Goal: Task Accomplishment & Management: Use online tool/utility

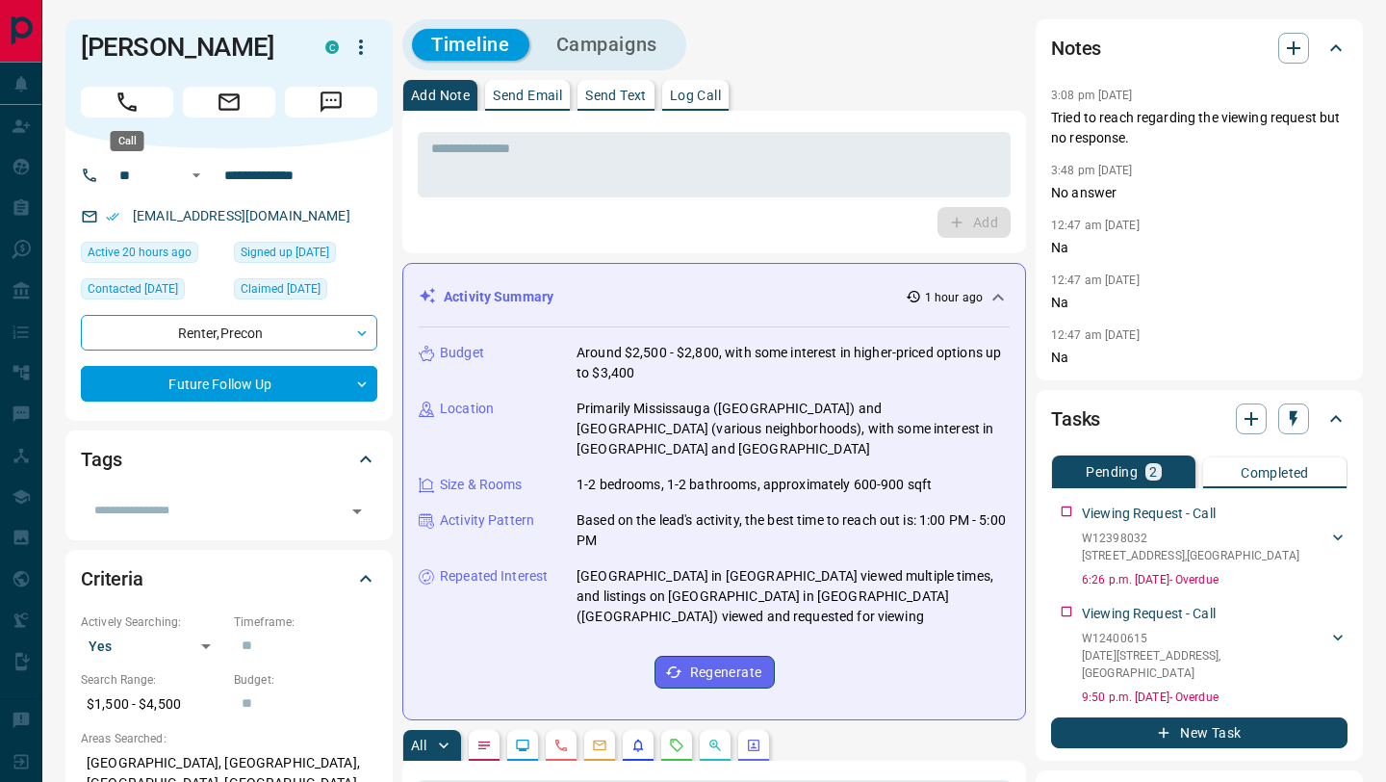
click at [129, 105] on icon "Call" at bounding box center [127, 102] width 25 height 25
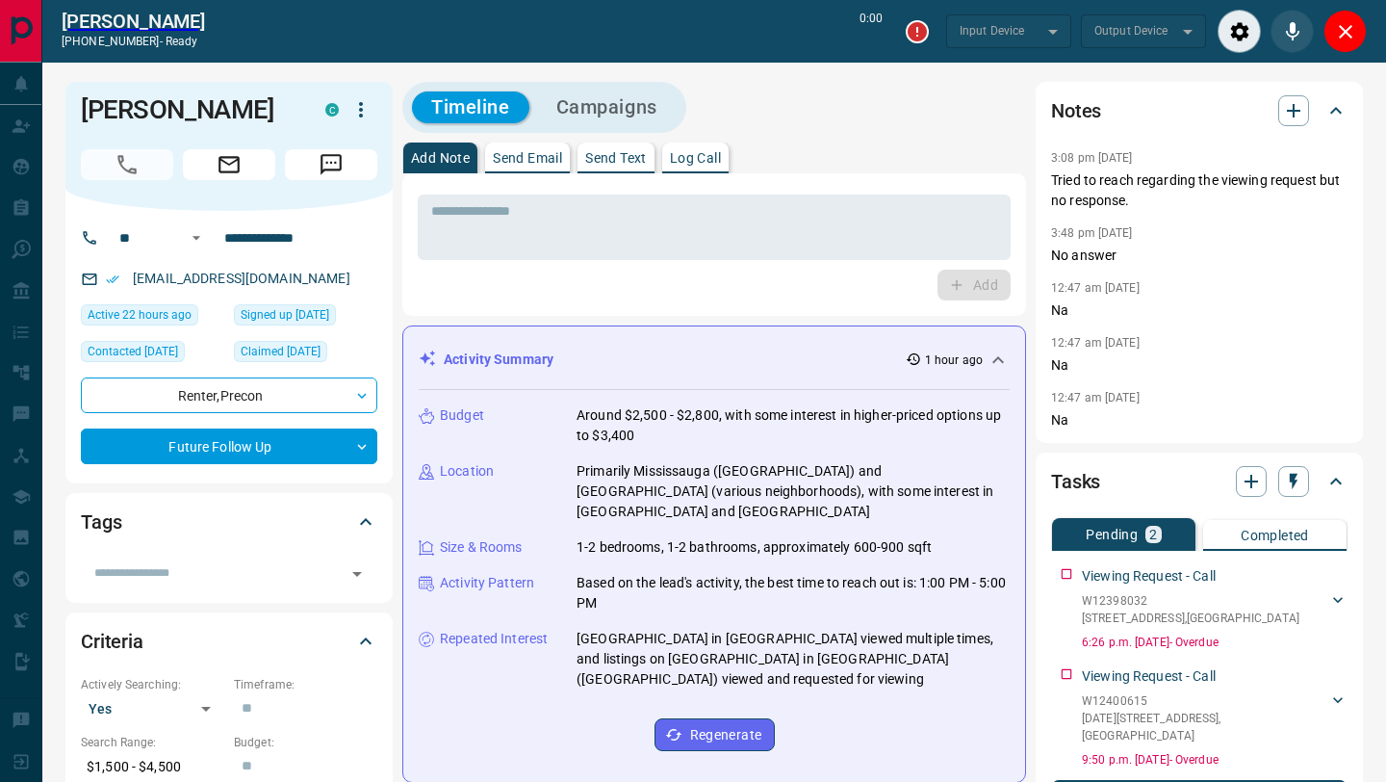
type input "*******"
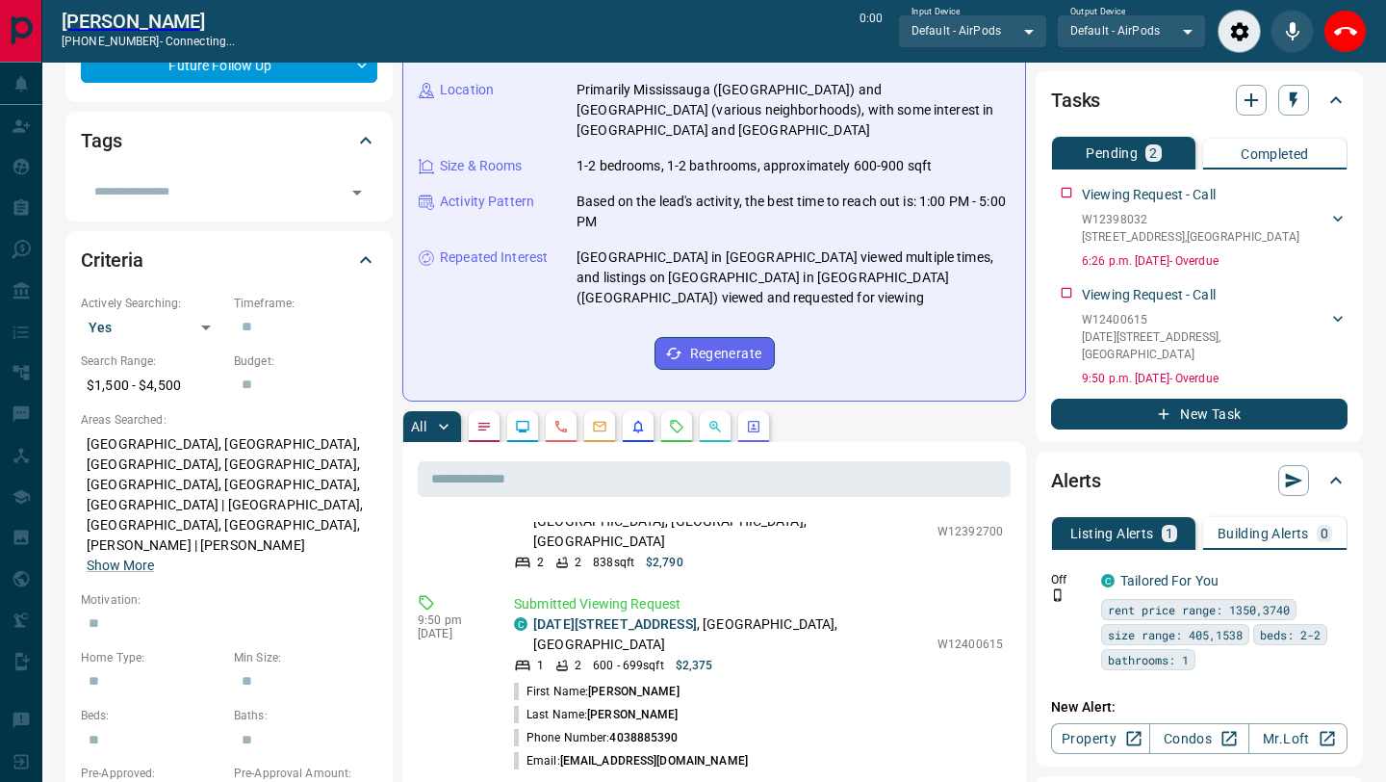
scroll to position [76, 0]
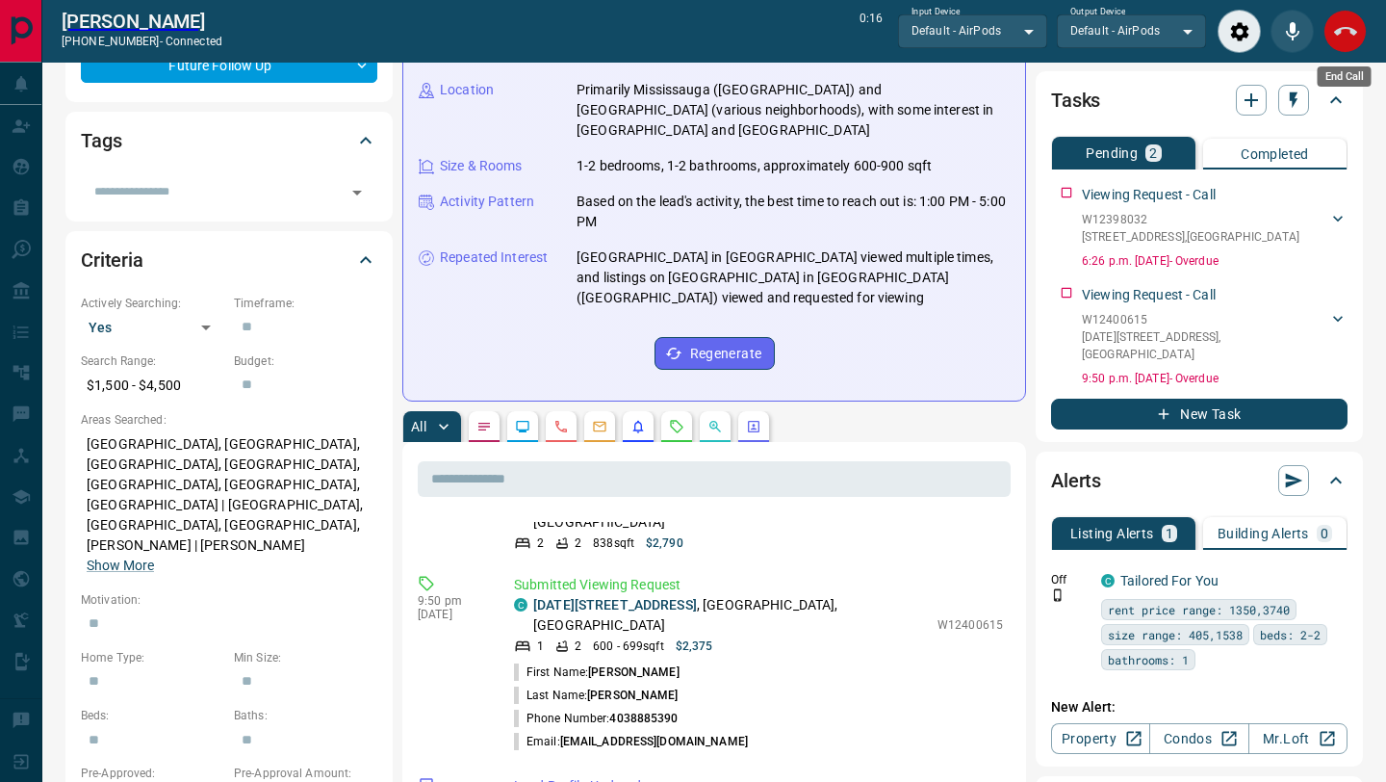
click at [1345, 34] on icon "End Call" at bounding box center [1345, 31] width 23 height 23
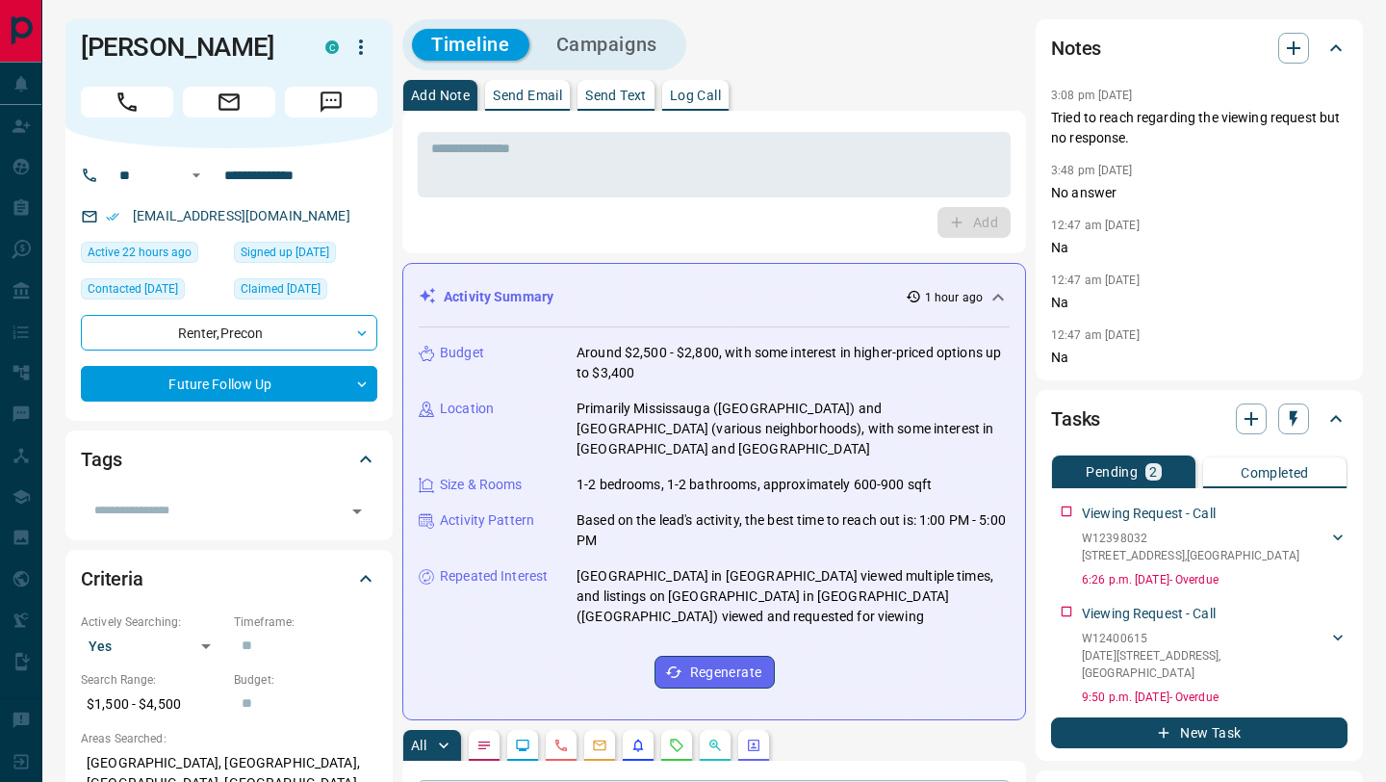
scroll to position [323, 0]
click at [132, 105] on icon "Call" at bounding box center [127, 102] width 25 height 25
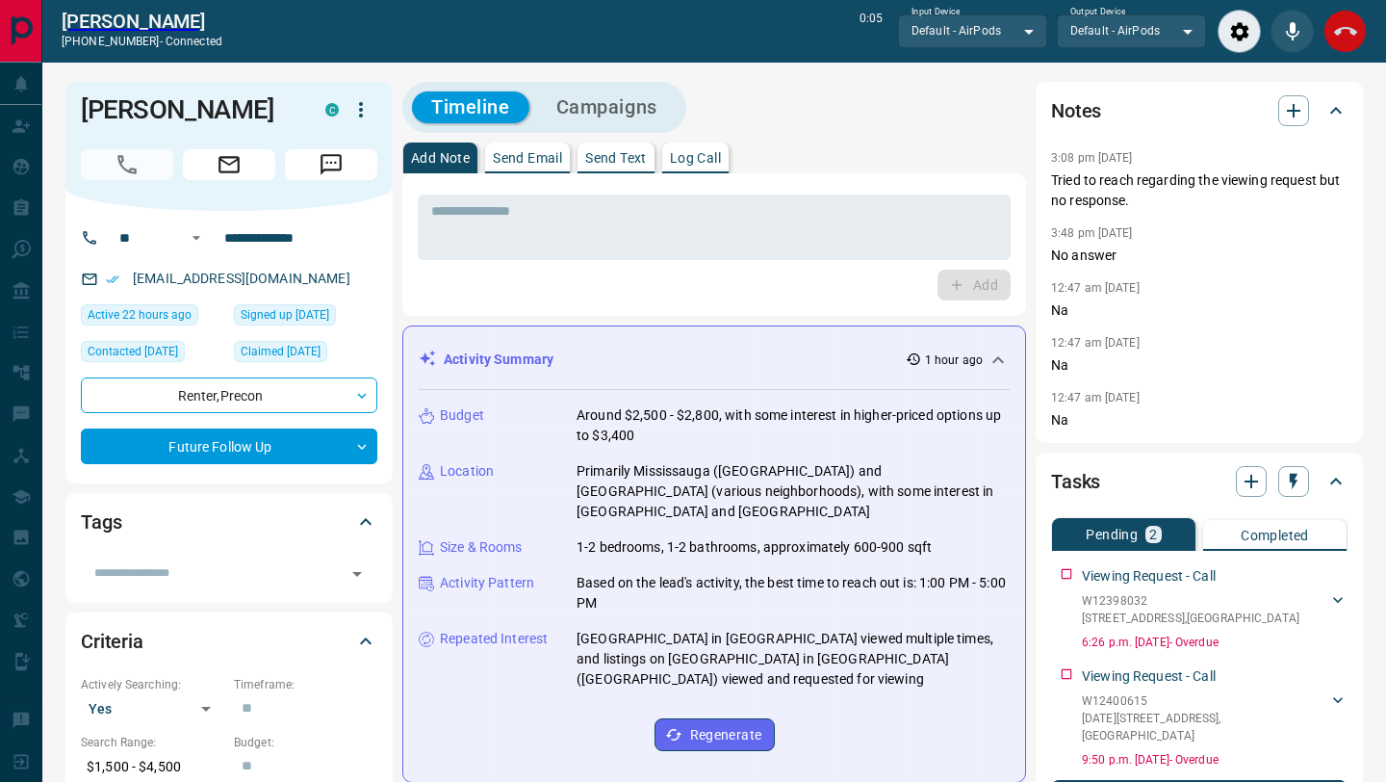
click at [1341, 38] on icon "End Call" at bounding box center [1345, 31] width 23 height 23
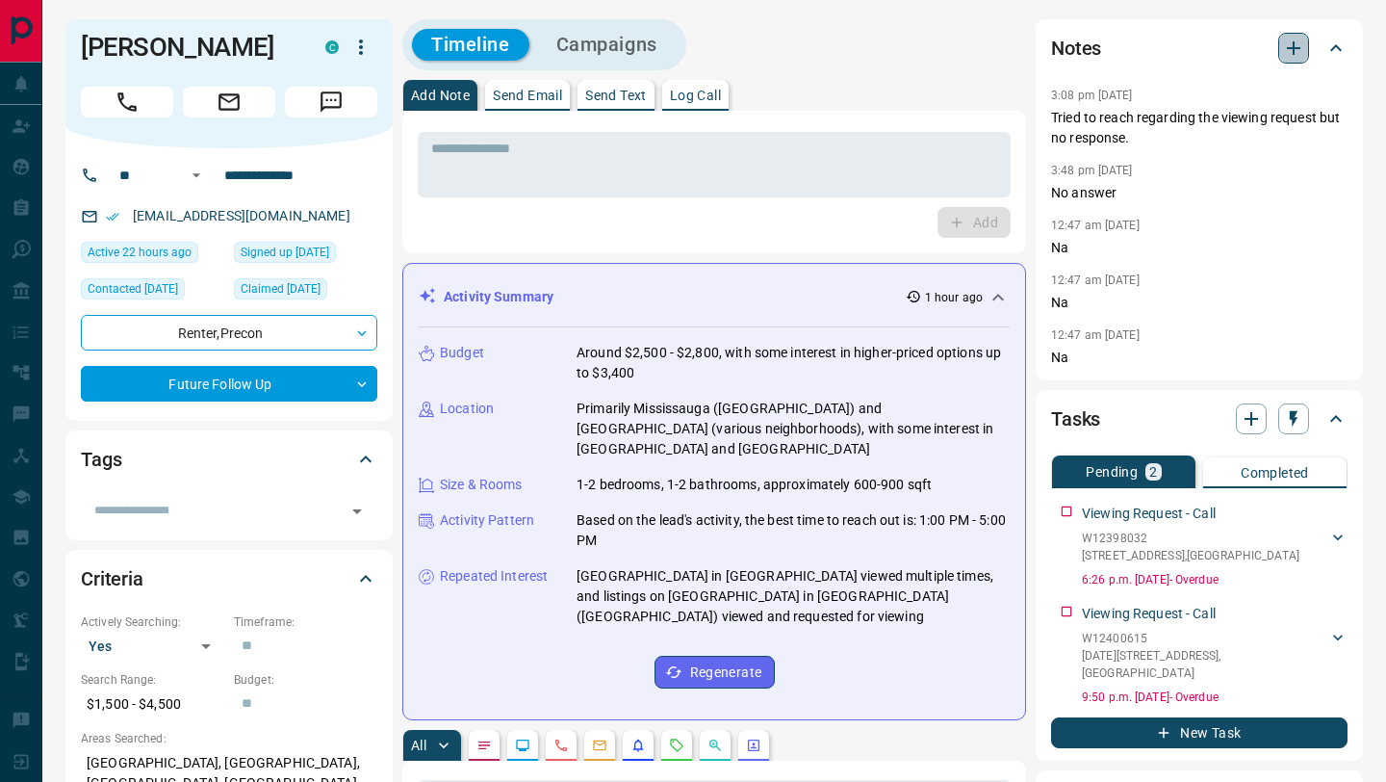
click at [1297, 51] on icon "button" at bounding box center [1293, 48] width 23 height 23
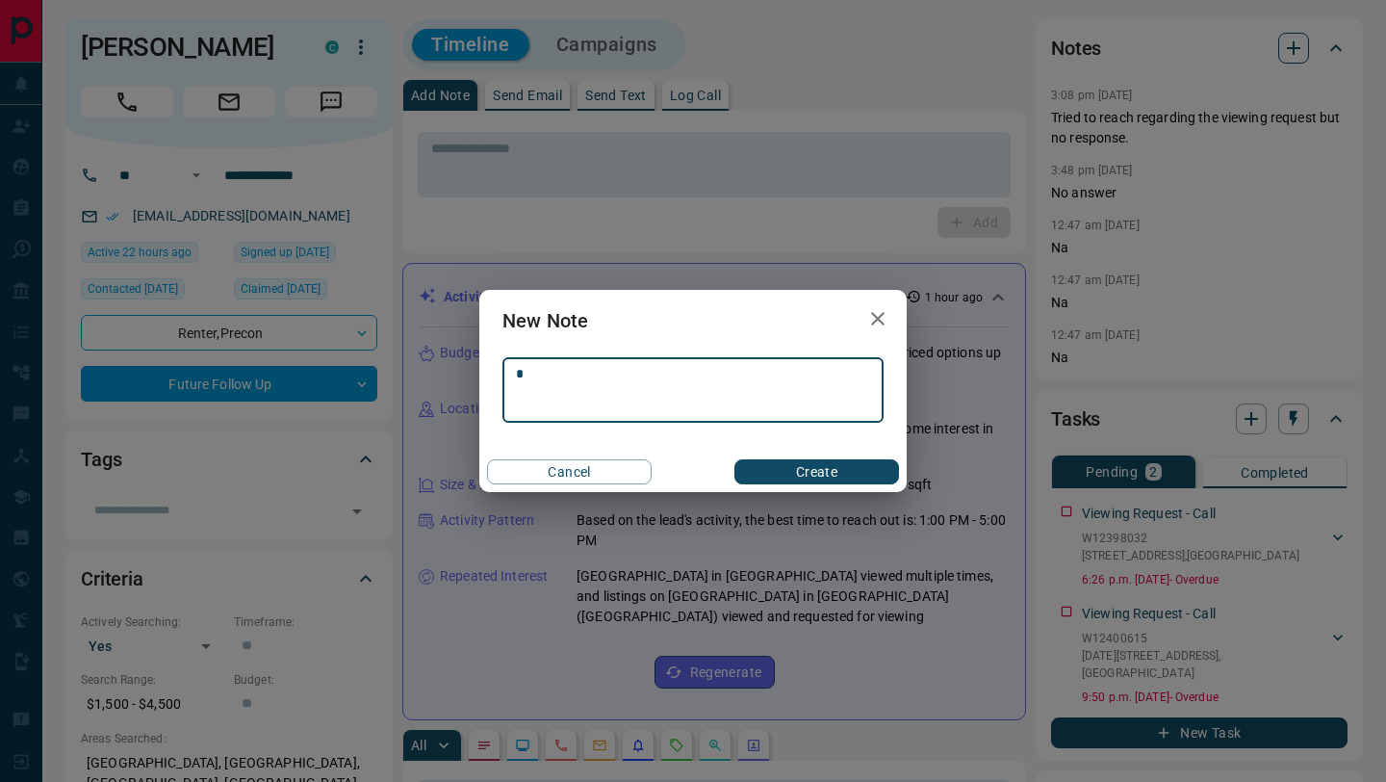
scroll to position [432, 0]
type textarea "*********"
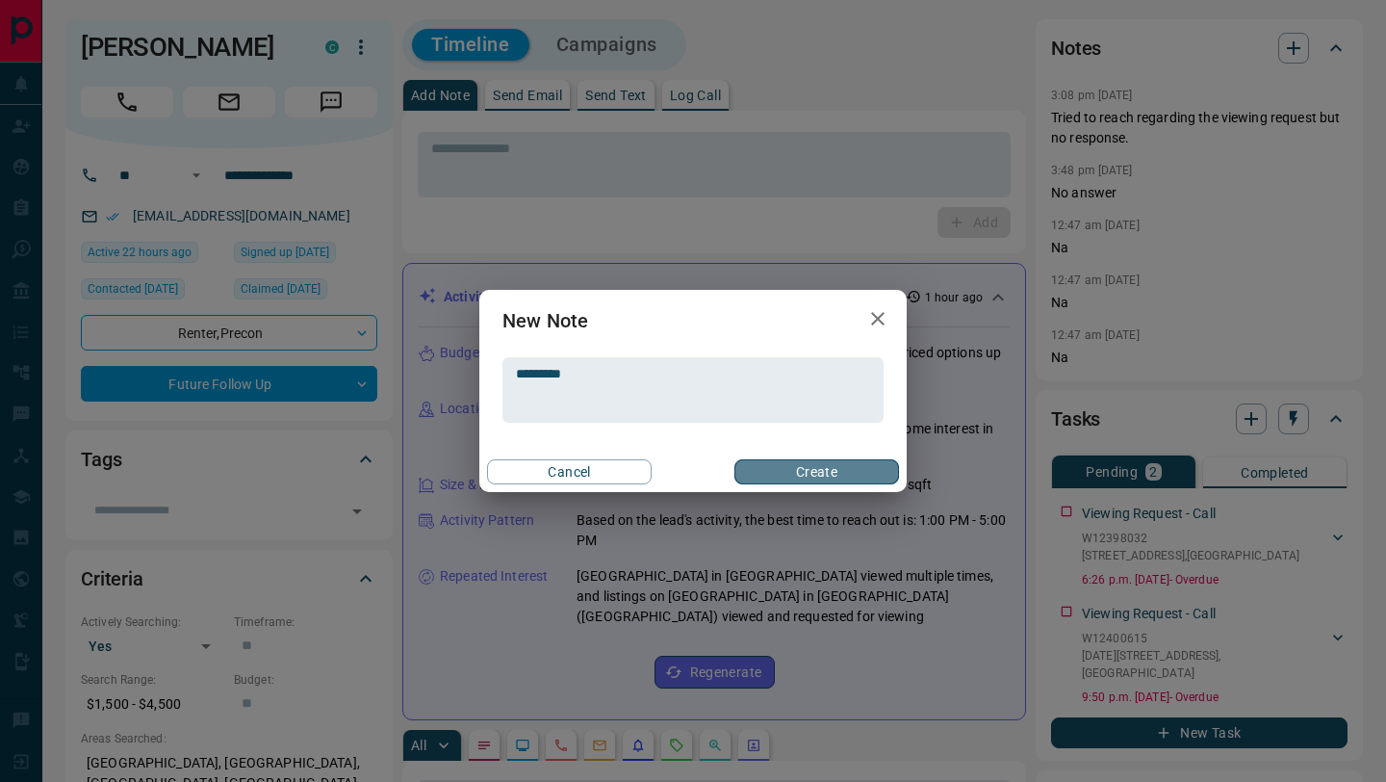
click at [818, 473] on button "Create" at bounding box center [816, 471] width 165 height 25
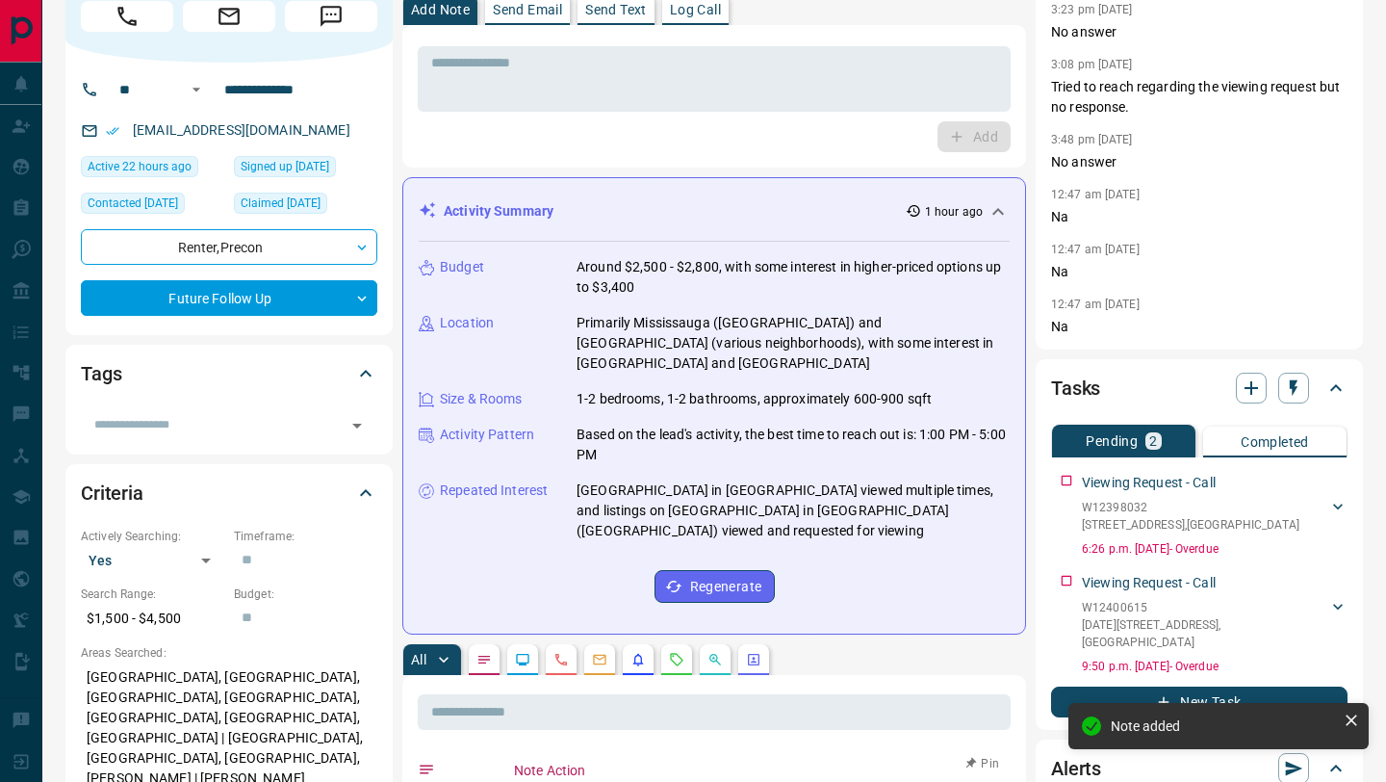
scroll to position [0, 0]
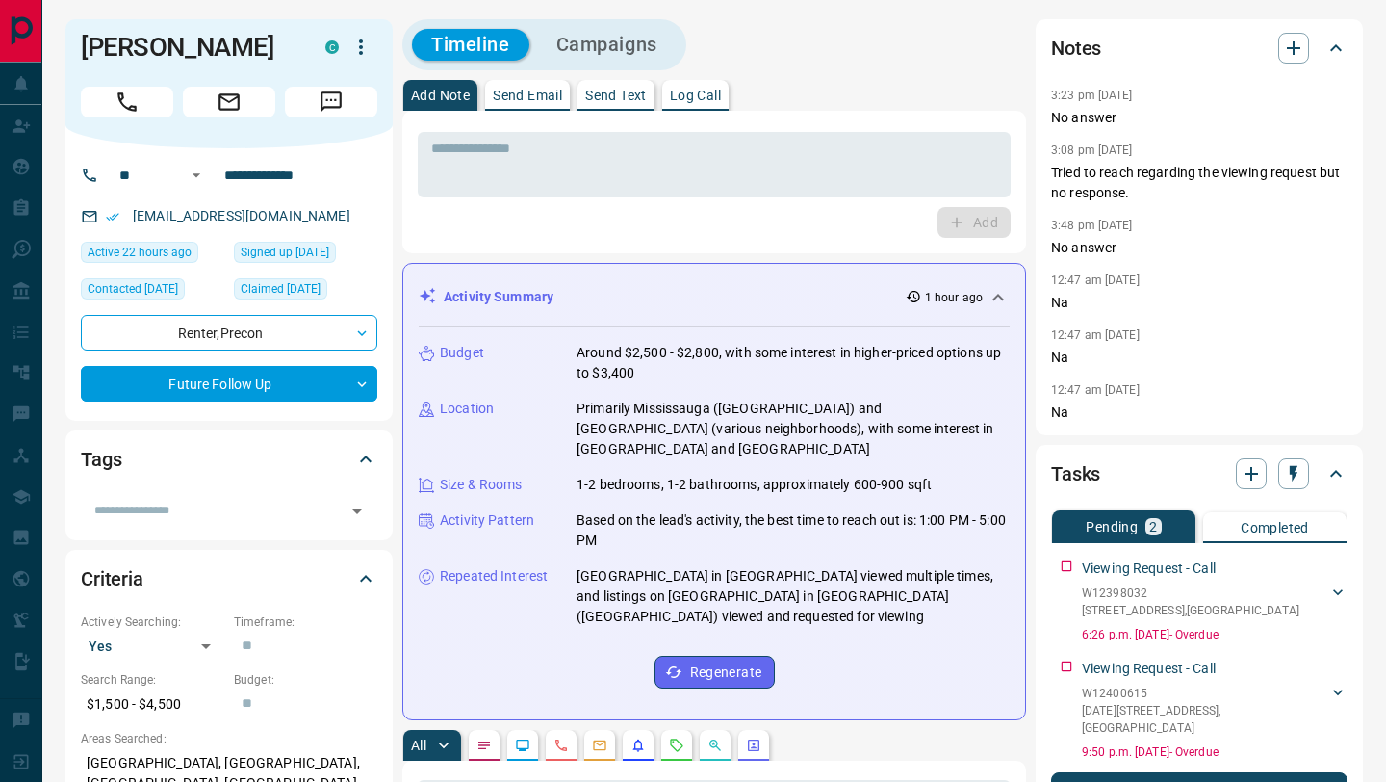
click at [623, 93] on p "Send Text" at bounding box center [616, 95] width 62 height 13
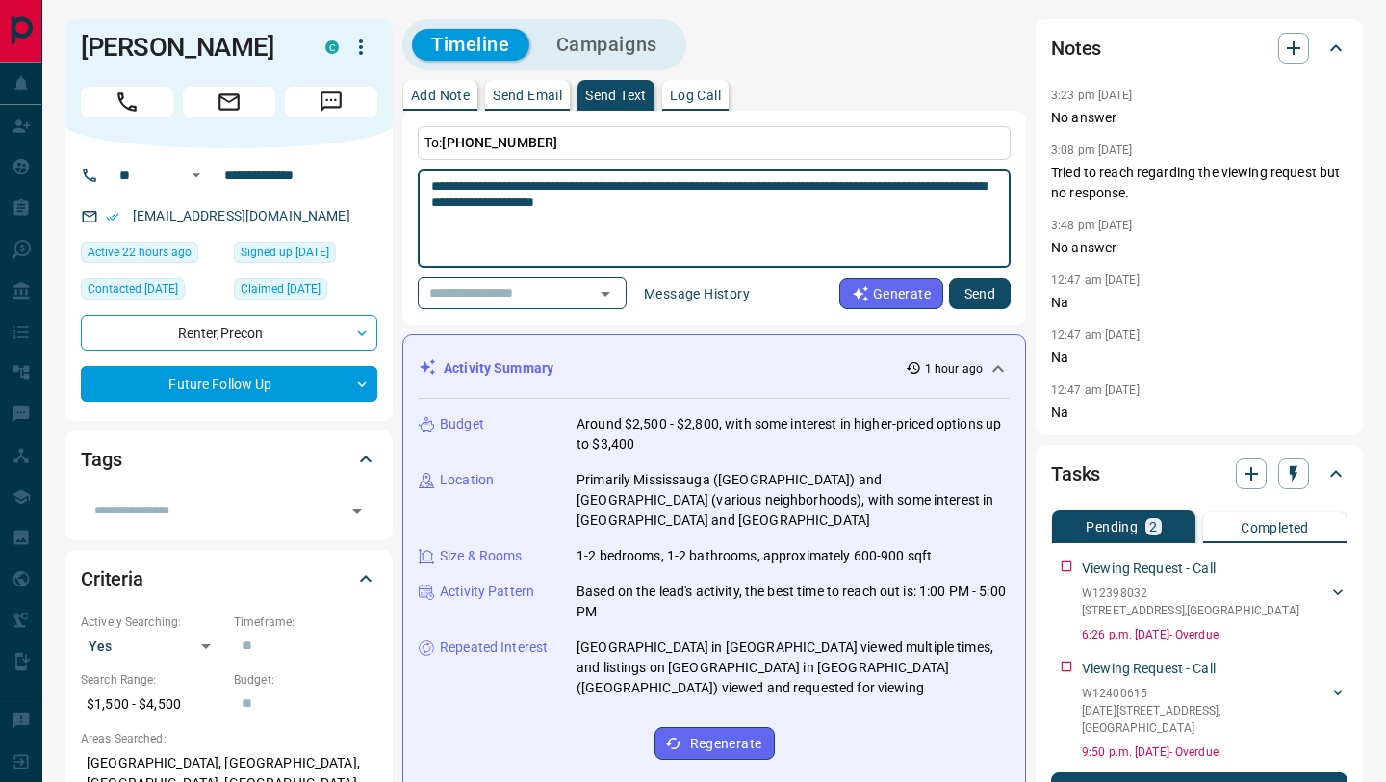
type textarea "**********"
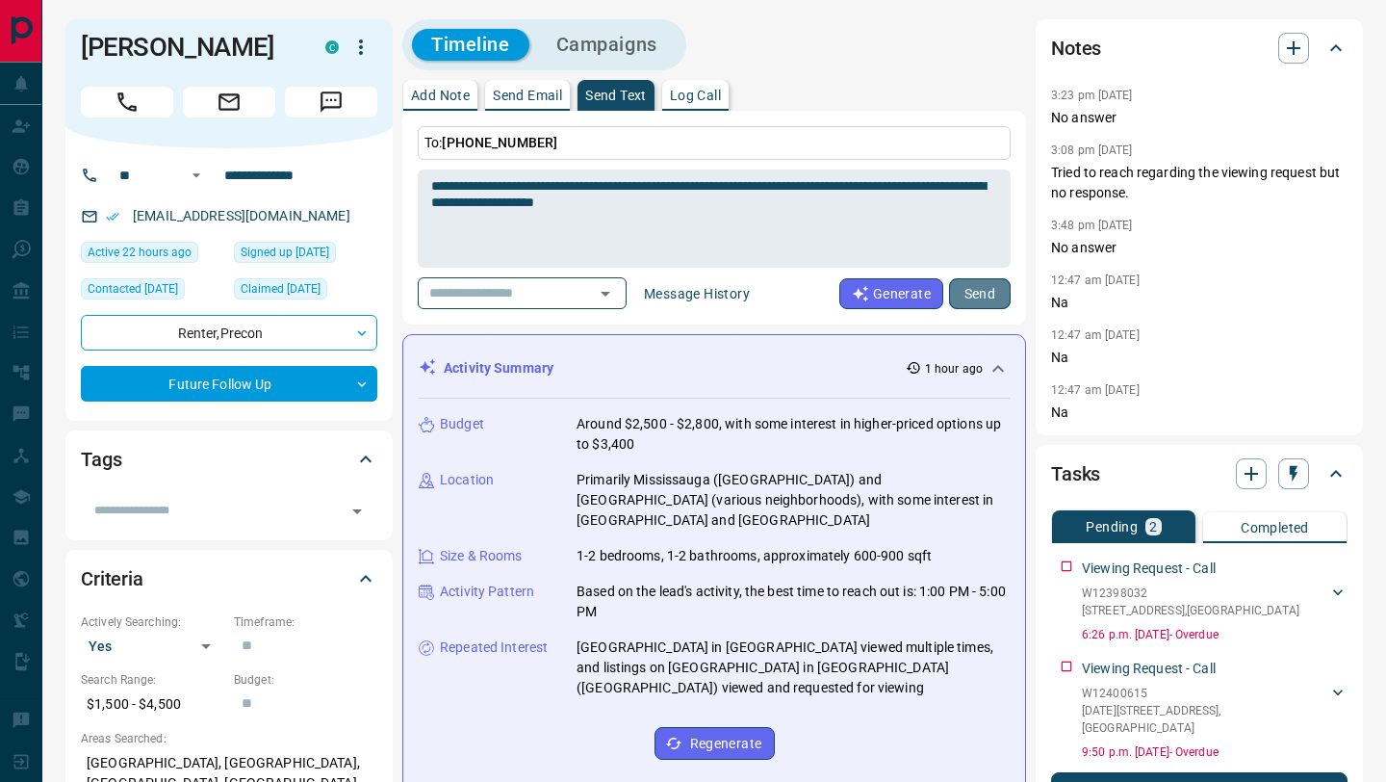
click at [991, 285] on button "Send" at bounding box center [980, 293] width 62 height 31
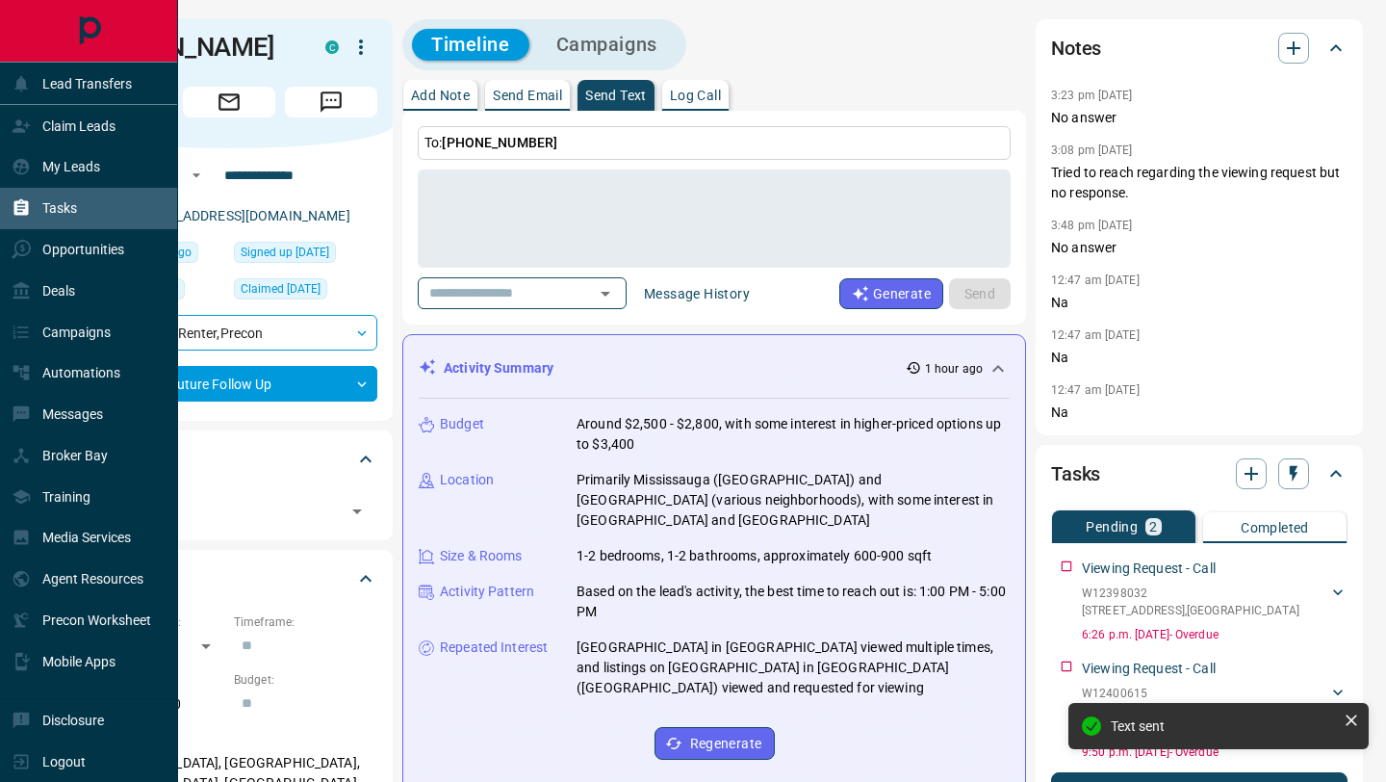
click at [70, 213] on p "Tasks" at bounding box center [59, 207] width 35 height 15
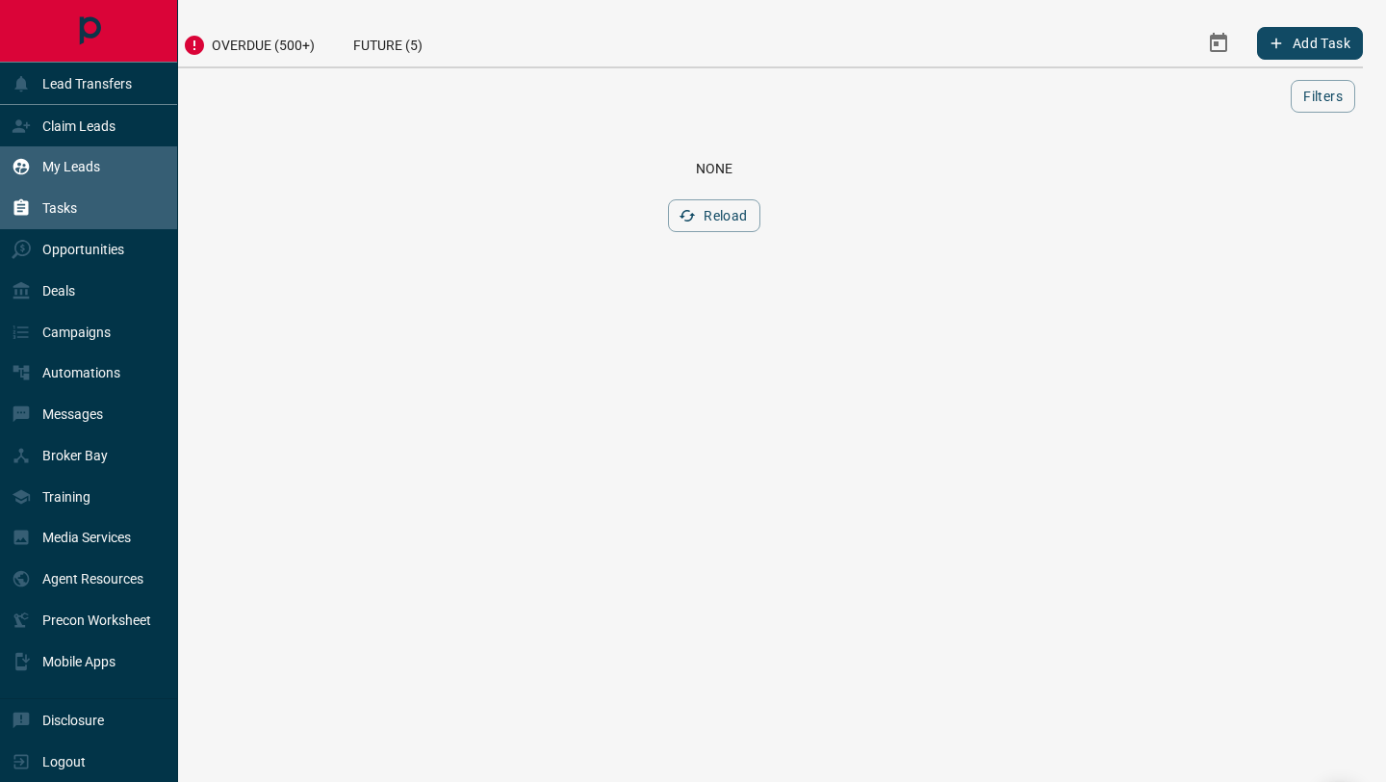
click at [15, 168] on icon at bounding box center [21, 166] width 19 height 19
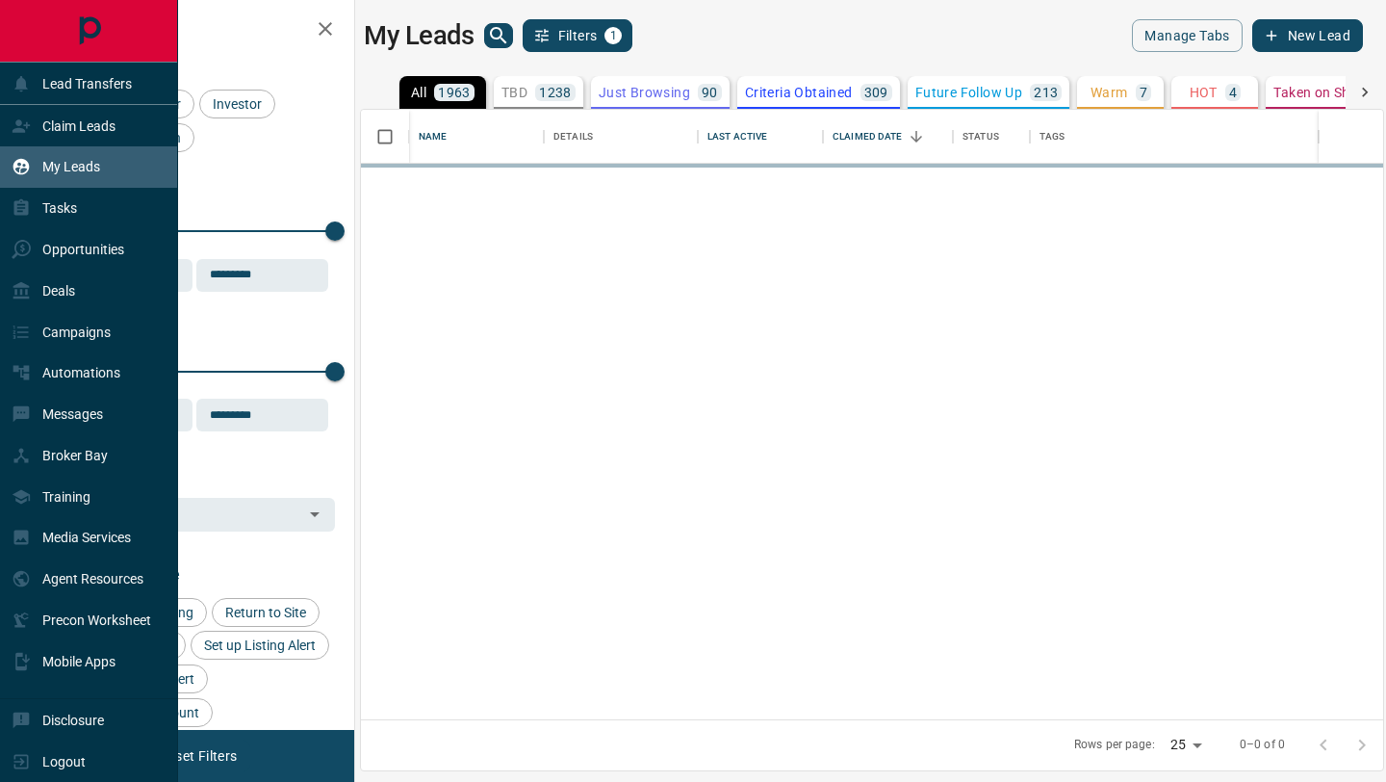
scroll to position [609, 1022]
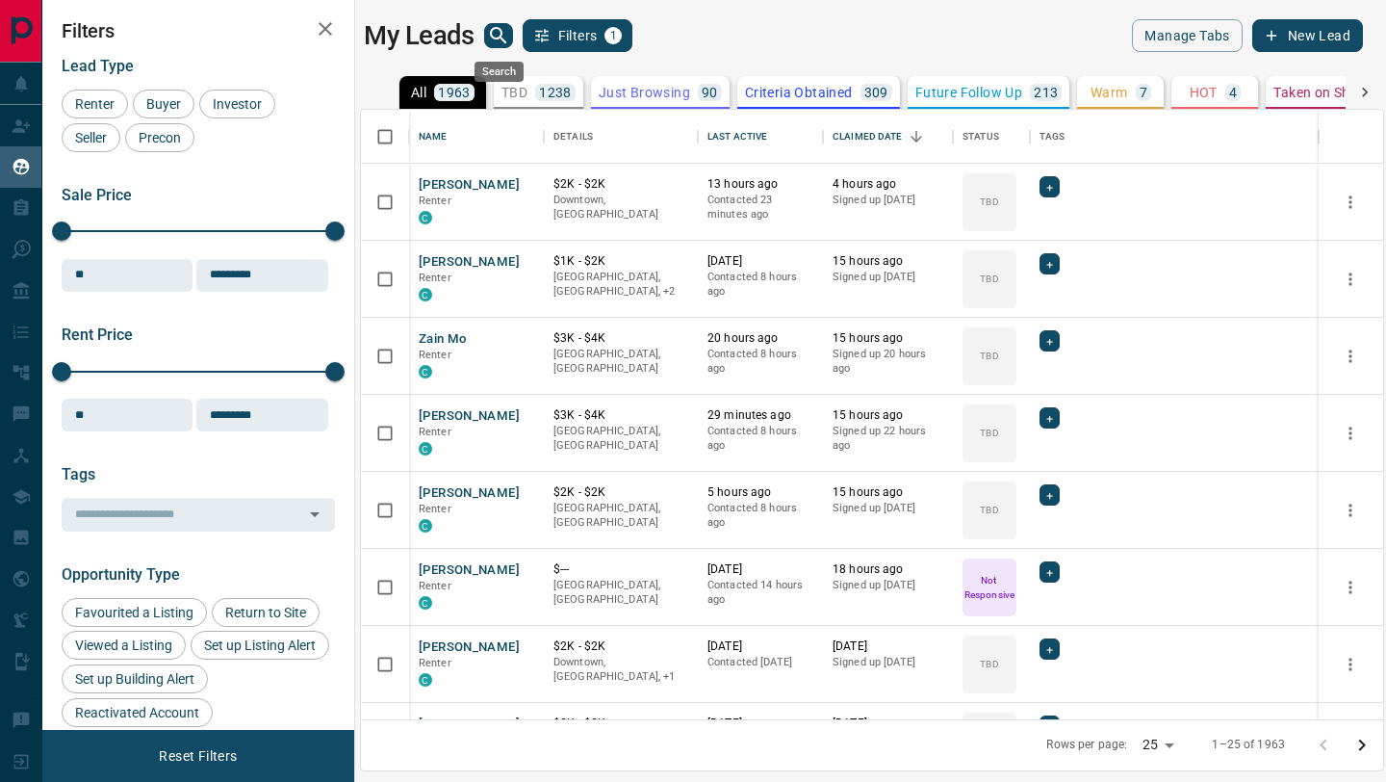
click at [498, 40] on icon "search button" at bounding box center [498, 35] width 23 height 23
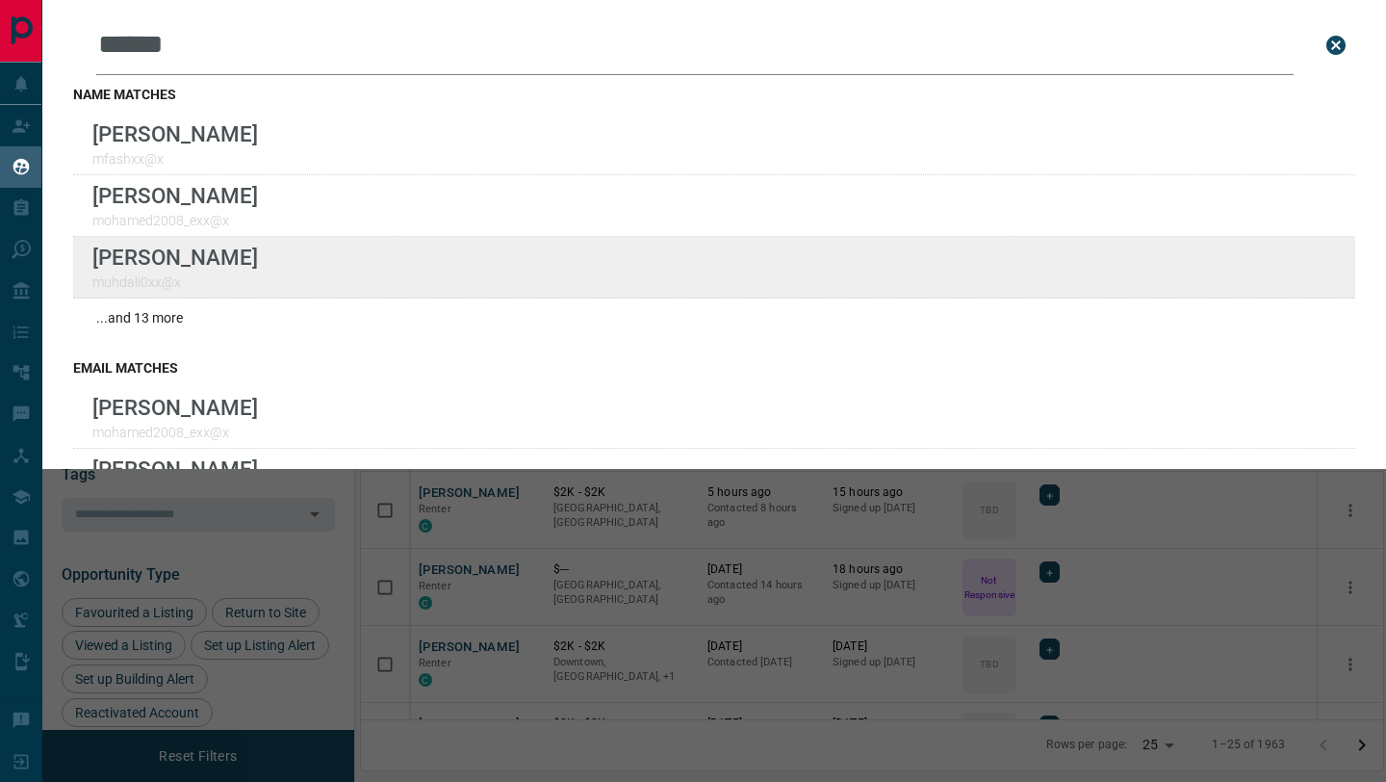
type input "******"
click at [0, 0] on div "Lead Transfers Claim Leads My Leads Tasks Opportunities Deals Campaigns Automat…" at bounding box center [693, 378] width 1386 height 757
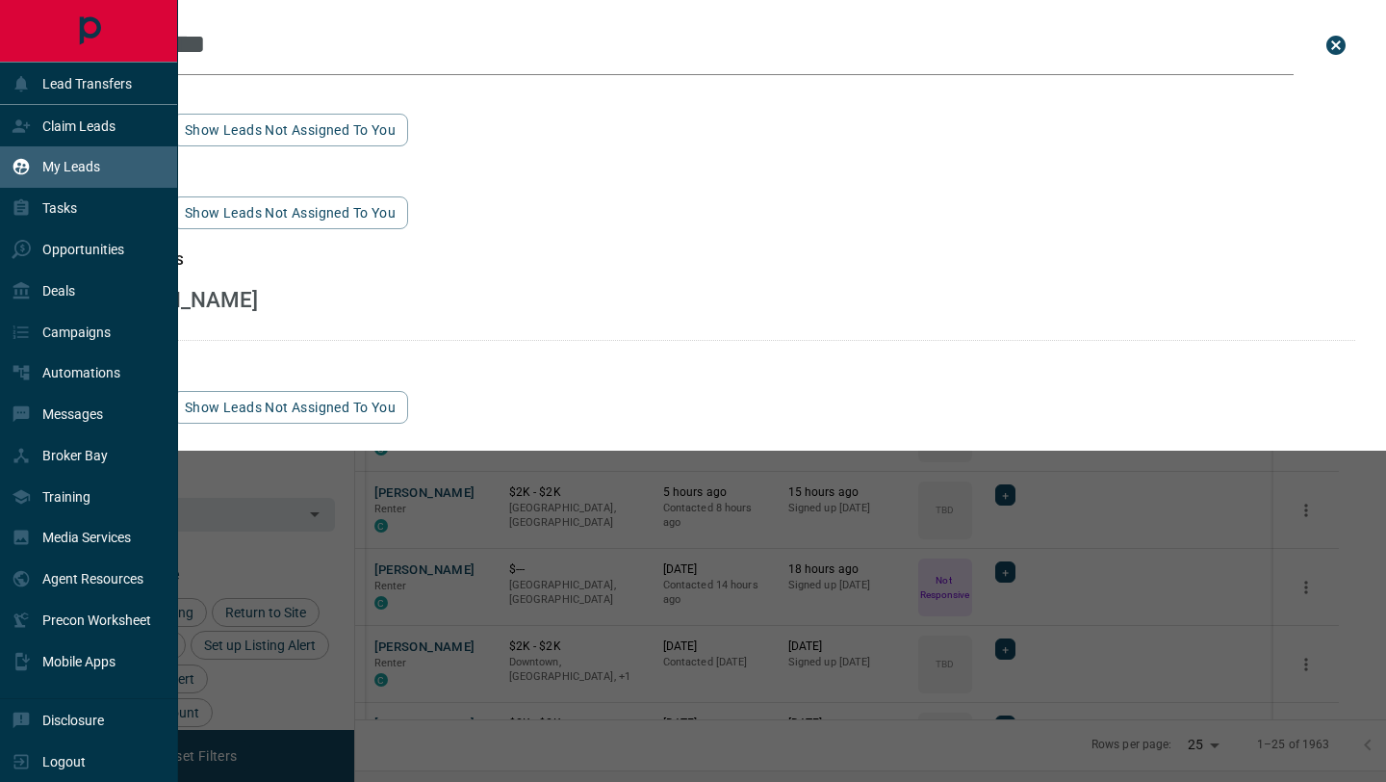
scroll to position [609, 1022]
